Goal: Task Accomplishment & Management: Complete application form

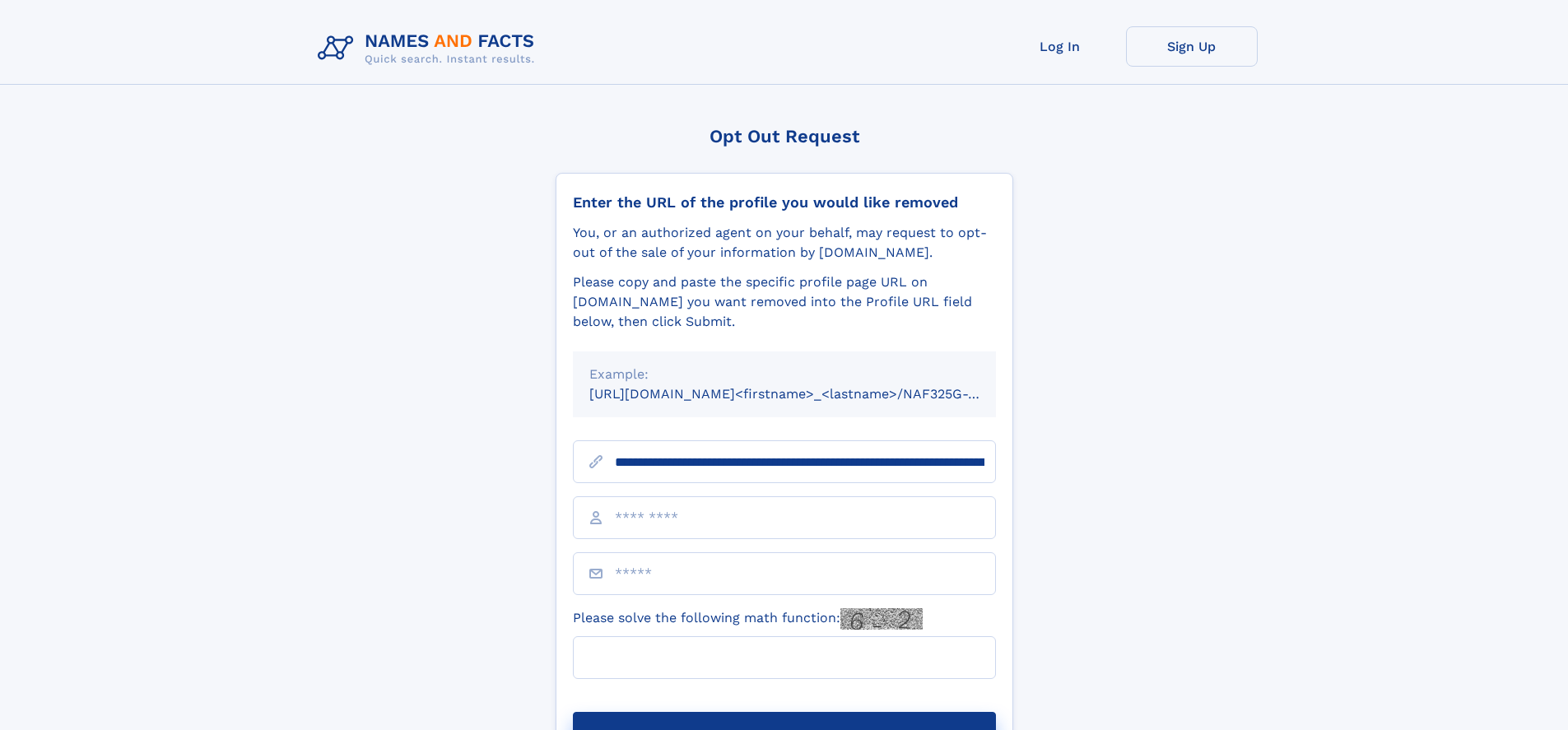
type input "**********"
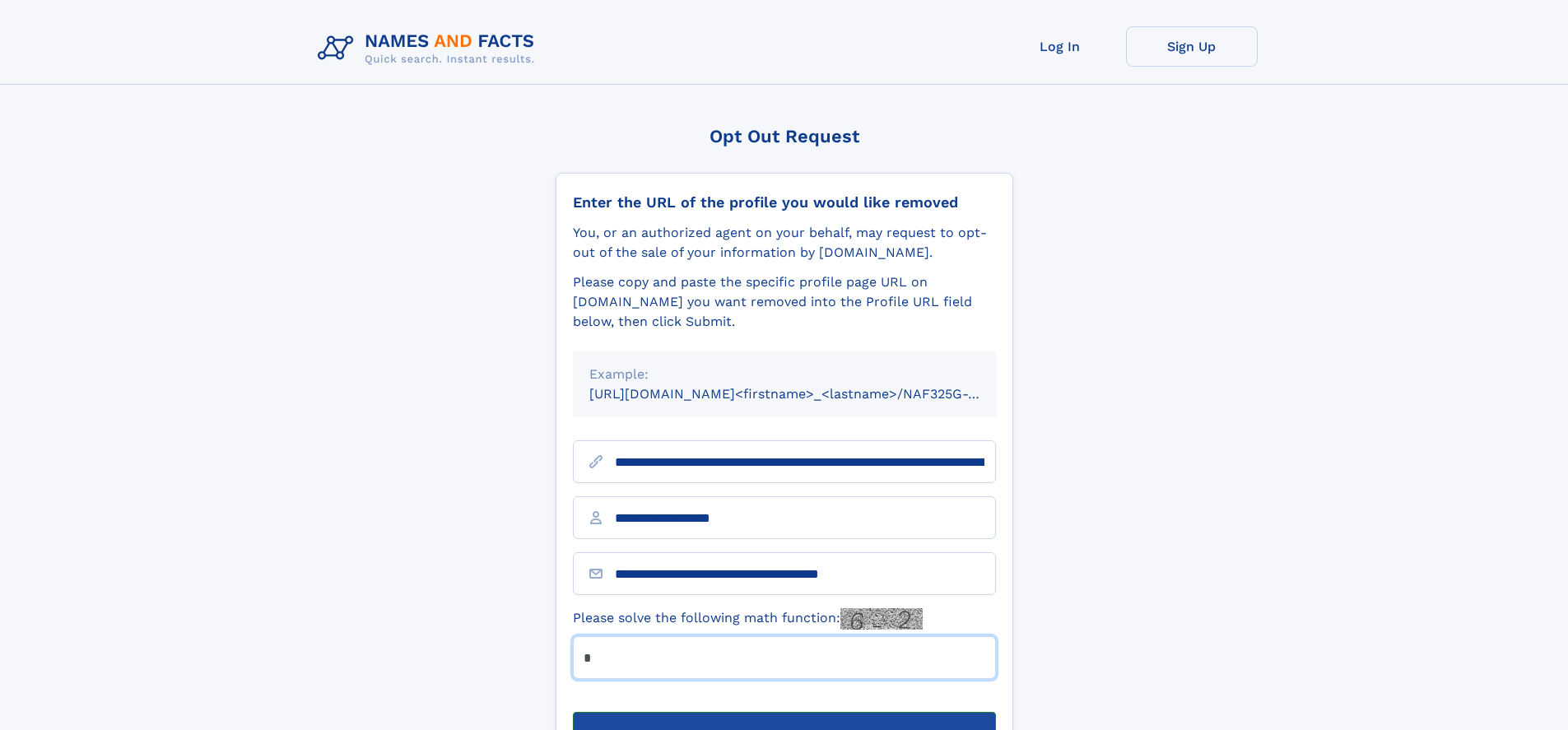
type input "*"
click at [783, 712] on button "Submit Opt Out Request" at bounding box center [784, 738] width 423 height 53
